Goal: Information Seeking & Learning: Learn about a topic

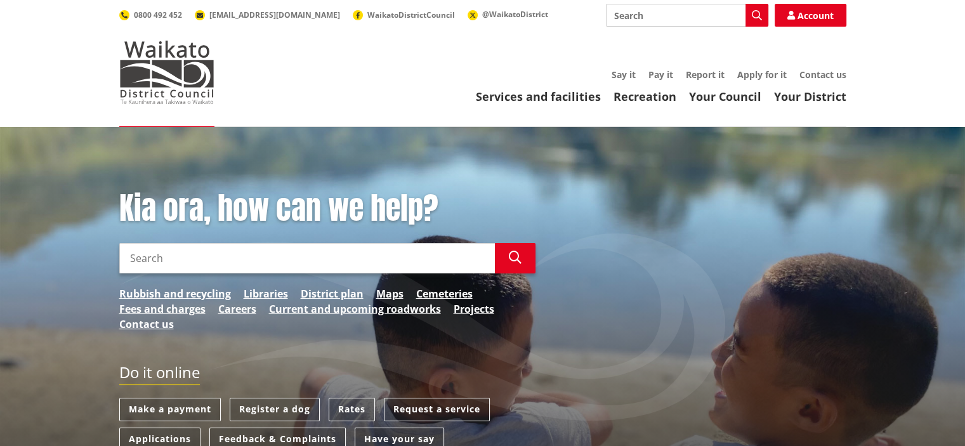
click at [131, 261] on input "Search" at bounding box center [307, 258] width 376 height 30
type input "Red Stickered House"
click at [516, 258] on icon "button" at bounding box center [515, 257] width 13 height 13
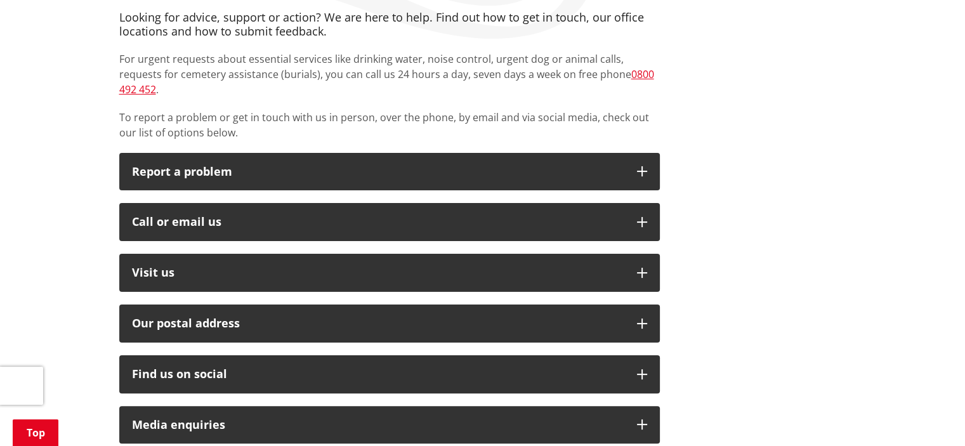
scroll to position [266, 0]
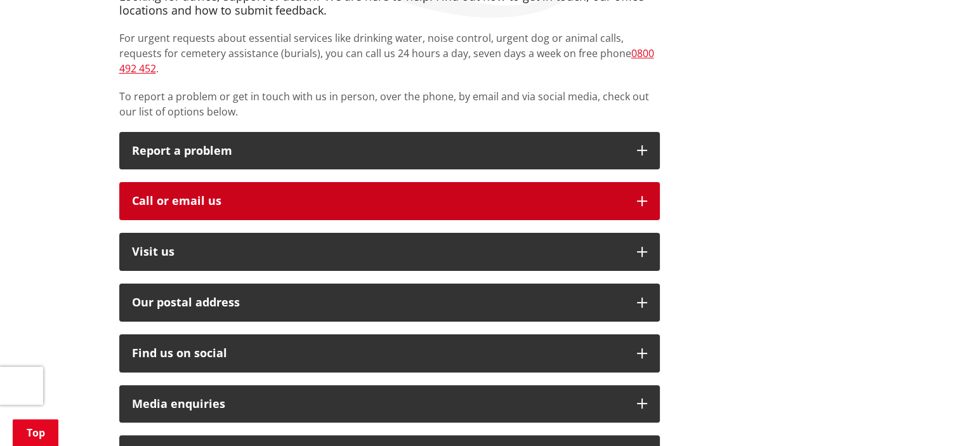
click at [644, 196] on icon "button" at bounding box center [642, 201] width 10 height 10
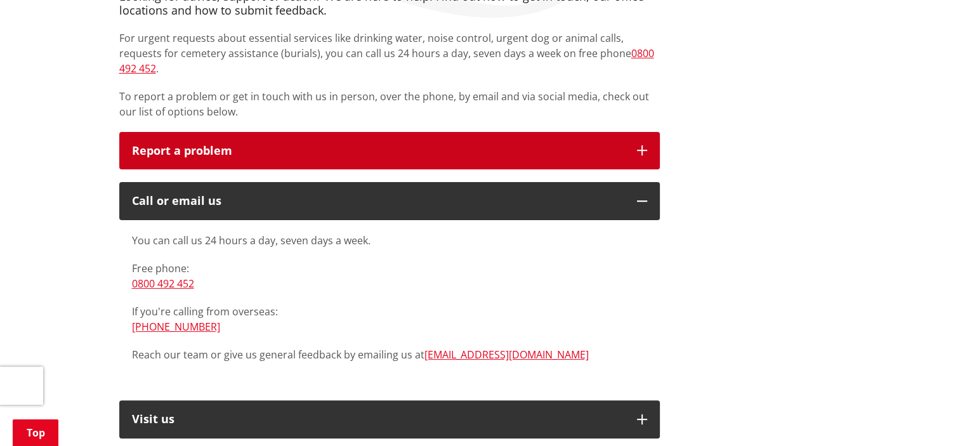
click at [644, 145] on icon "button" at bounding box center [642, 150] width 10 height 10
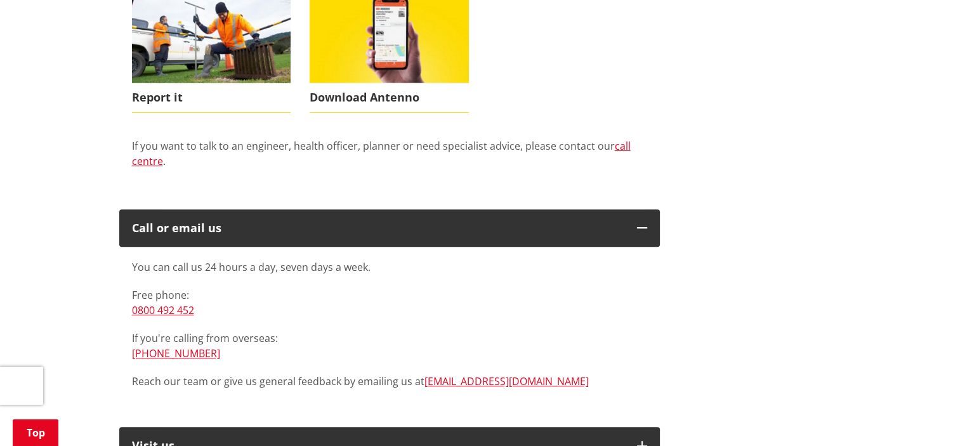
scroll to position [526, 0]
